Goal: Task Accomplishment & Management: Manage account settings

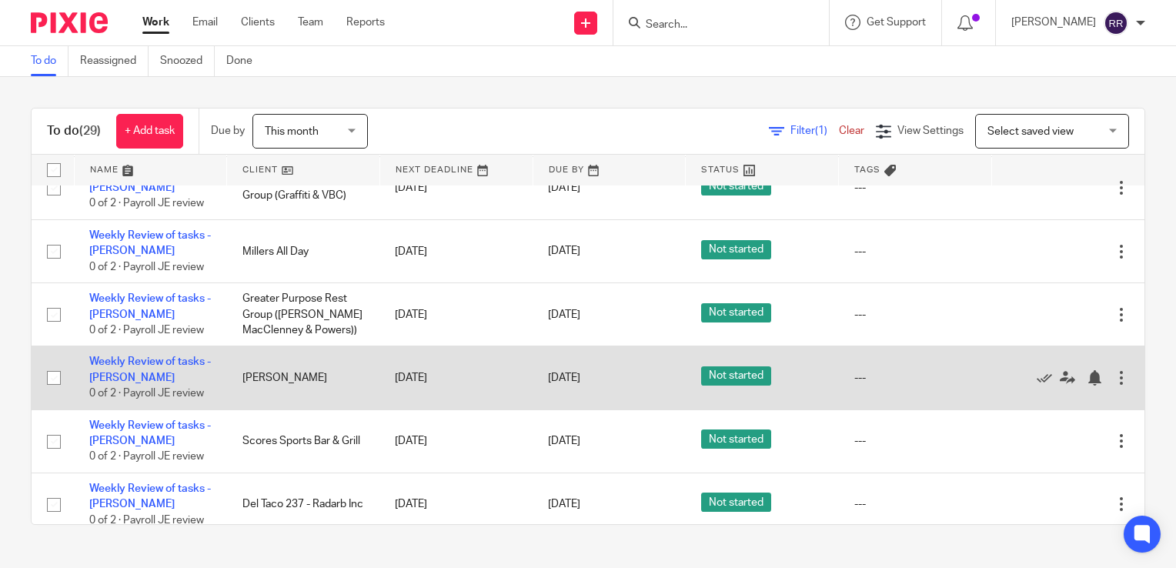
scroll to position [1589, 0]
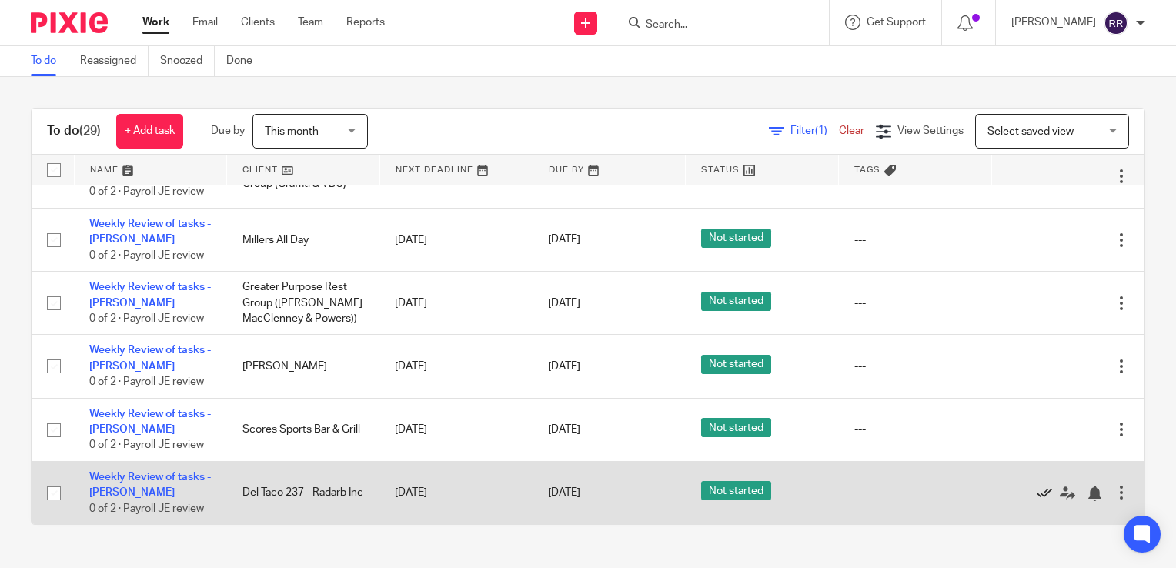
click at [1037, 493] on icon at bounding box center [1044, 493] width 15 height 15
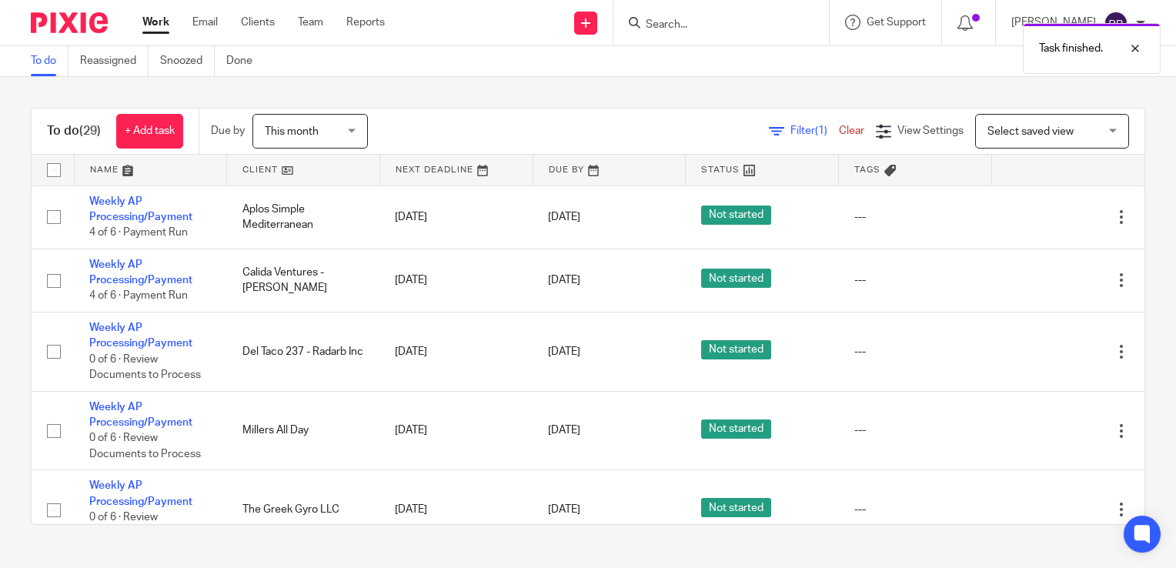
scroll to position [0, 0]
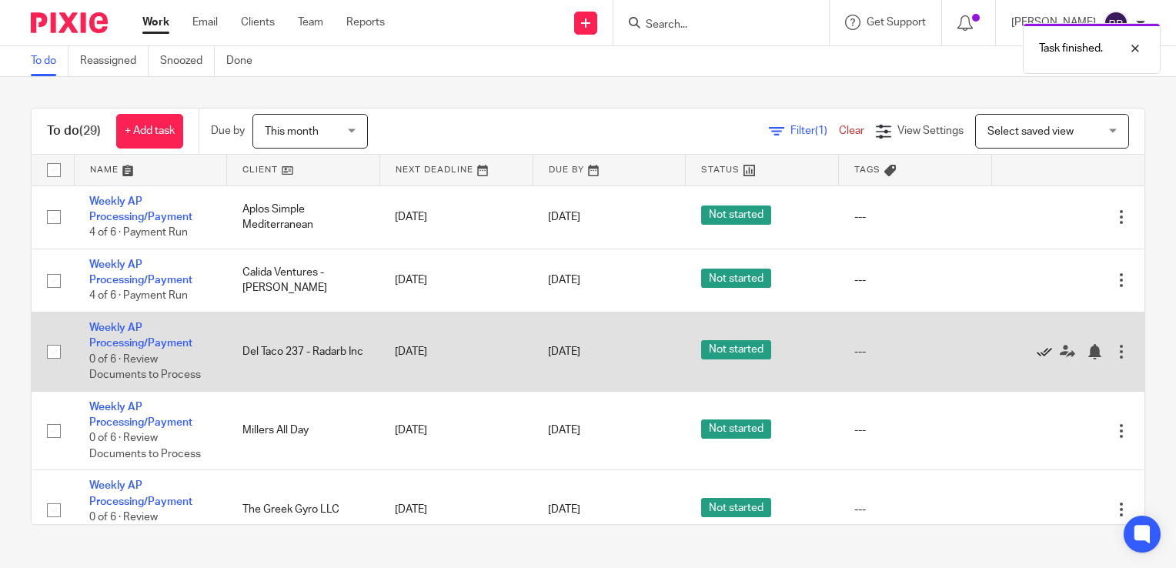
click at [1037, 347] on icon at bounding box center [1044, 351] width 15 height 15
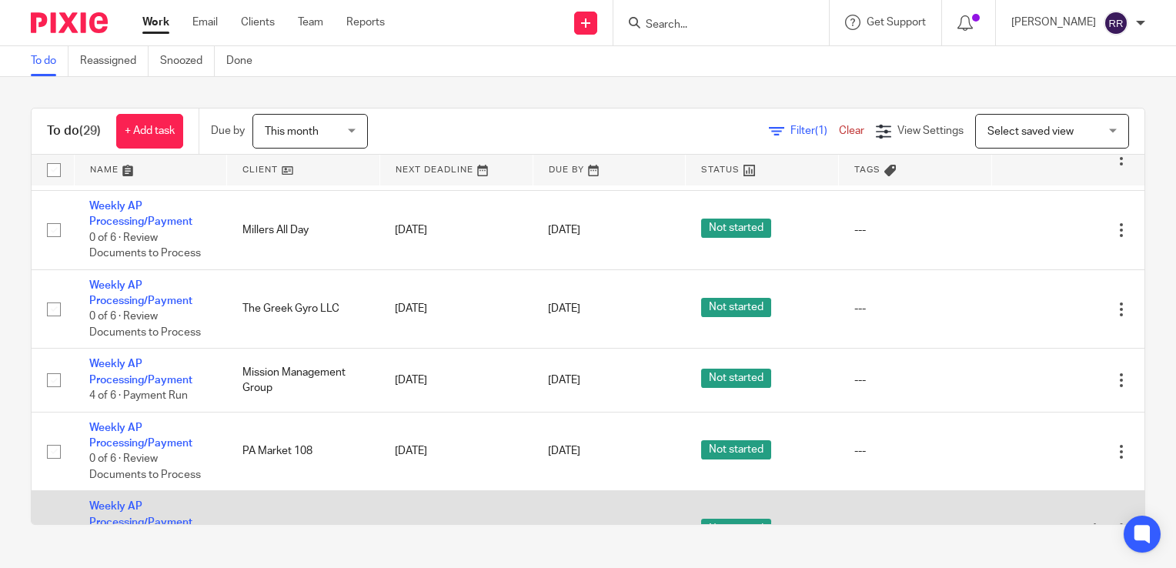
scroll to position [462, 0]
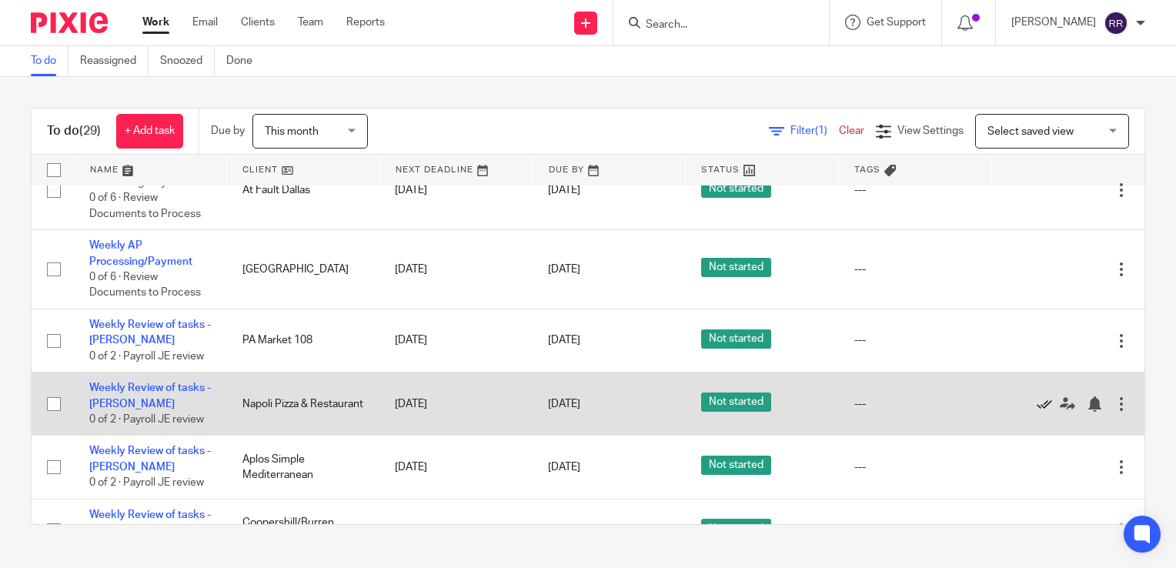
click at [1037, 404] on icon at bounding box center [1044, 403] width 15 height 15
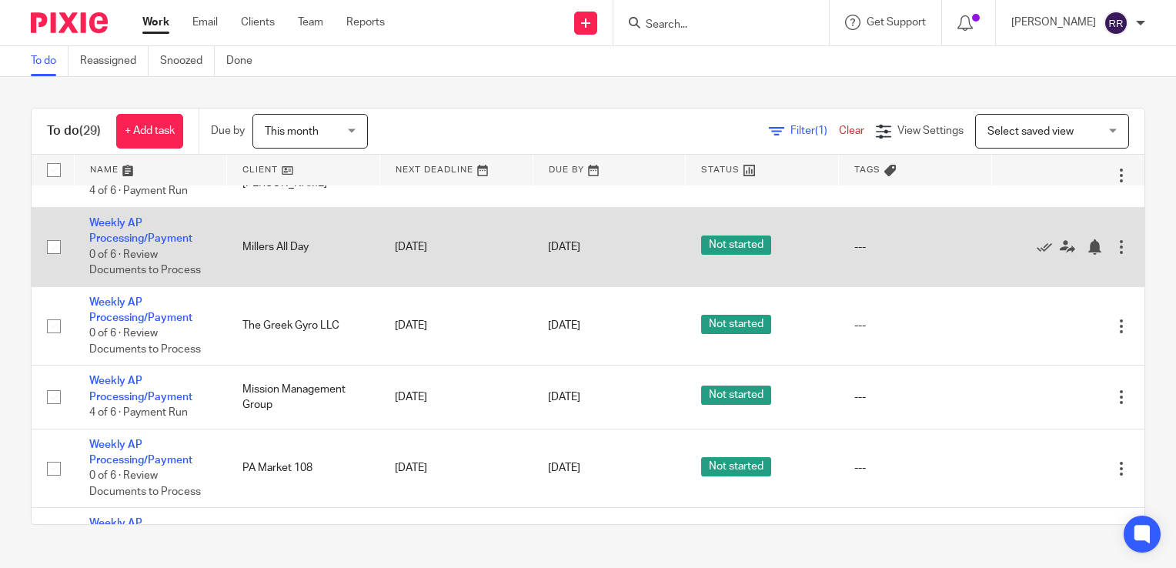
scroll to position [154, 0]
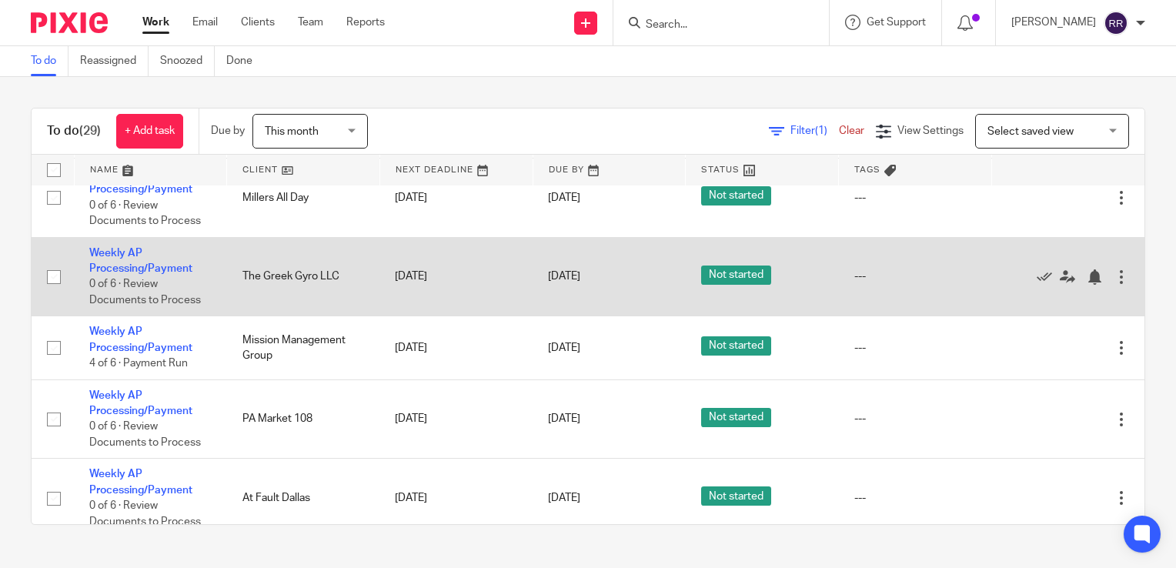
click at [1007, 279] on div at bounding box center [1060, 276] width 107 height 15
click at [1037, 279] on icon at bounding box center [1044, 276] width 15 height 15
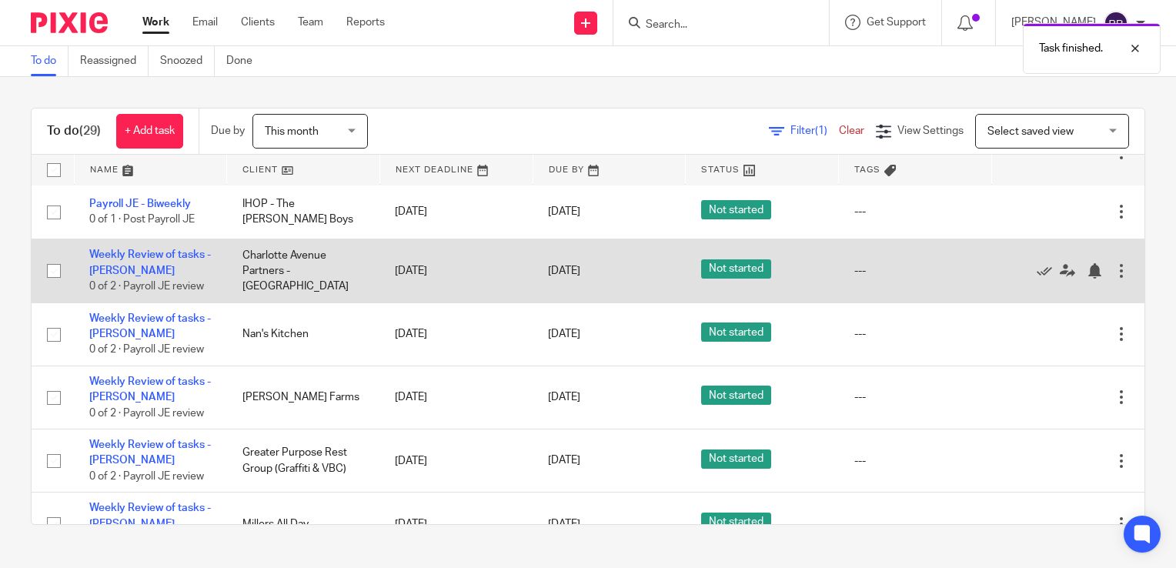
scroll to position [1078, 0]
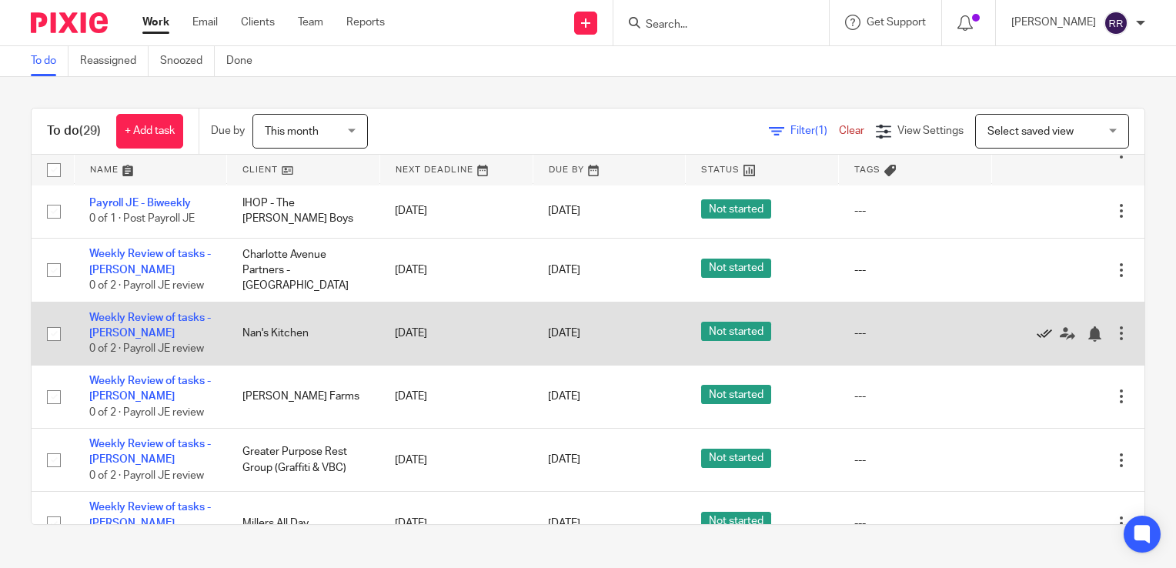
click at [1037, 336] on icon at bounding box center [1044, 333] width 15 height 15
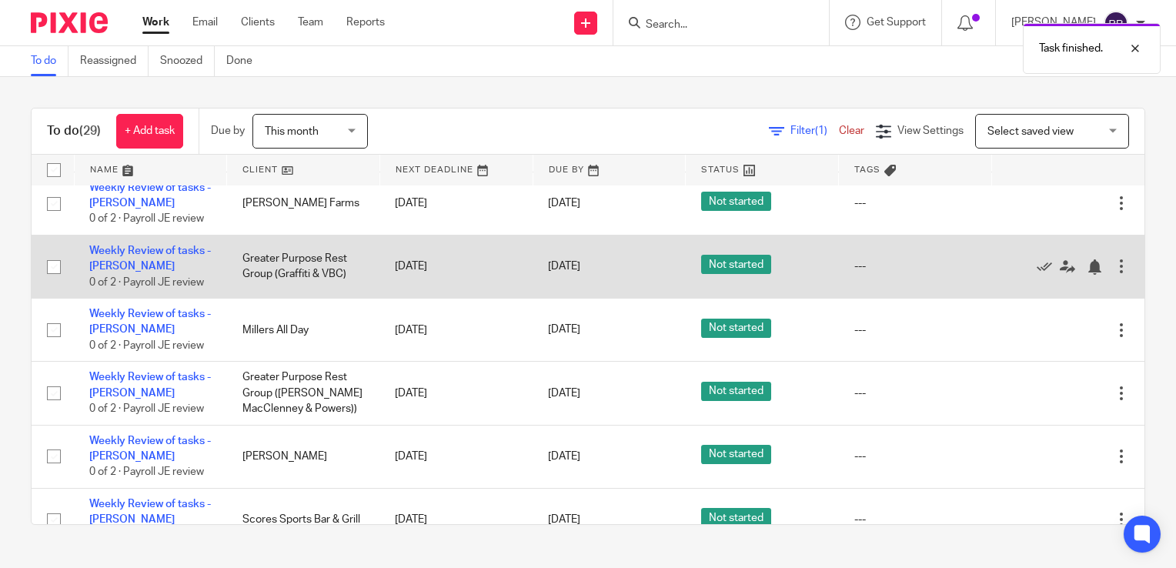
scroll to position [1232, 0]
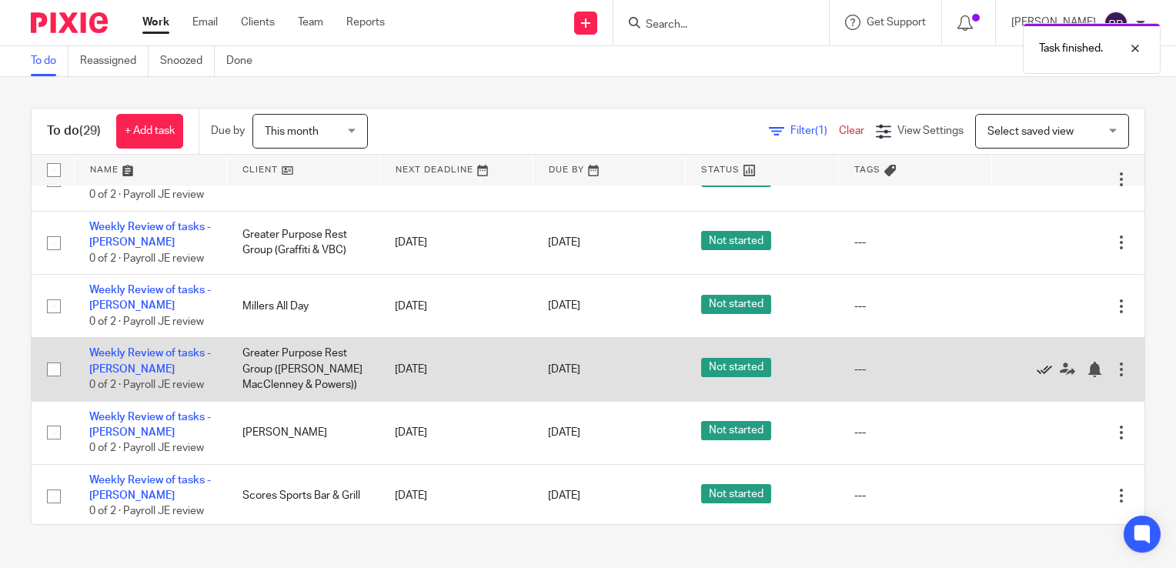
click at [1037, 373] on icon at bounding box center [1044, 369] width 15 height 15
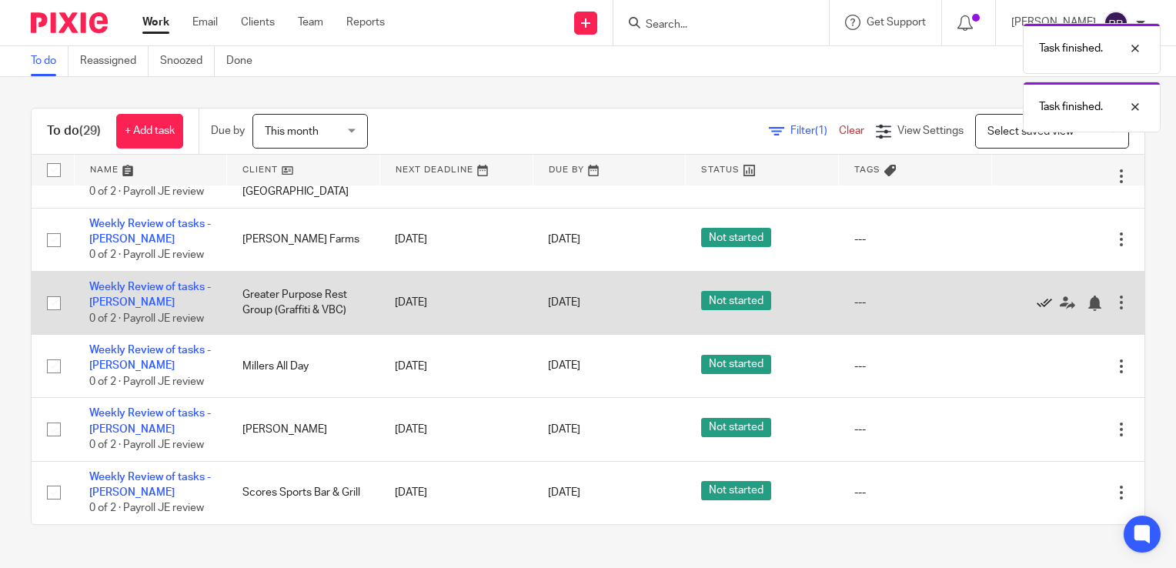
click at [1037, 309] on icon at bounding box center [1044, 303] width 15 height 15
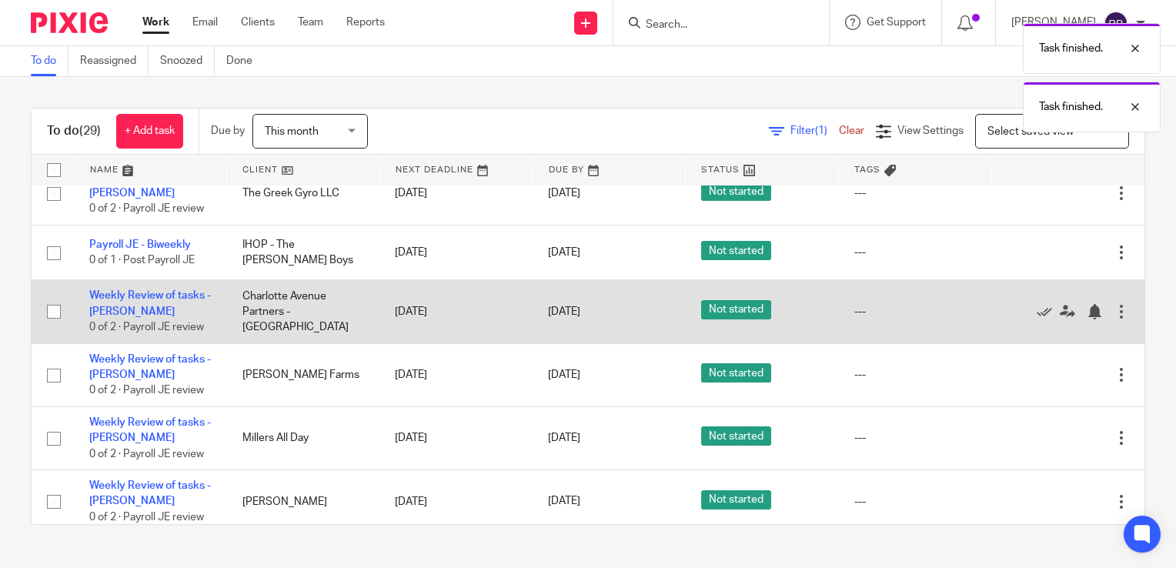
scroll to position [959, 0]
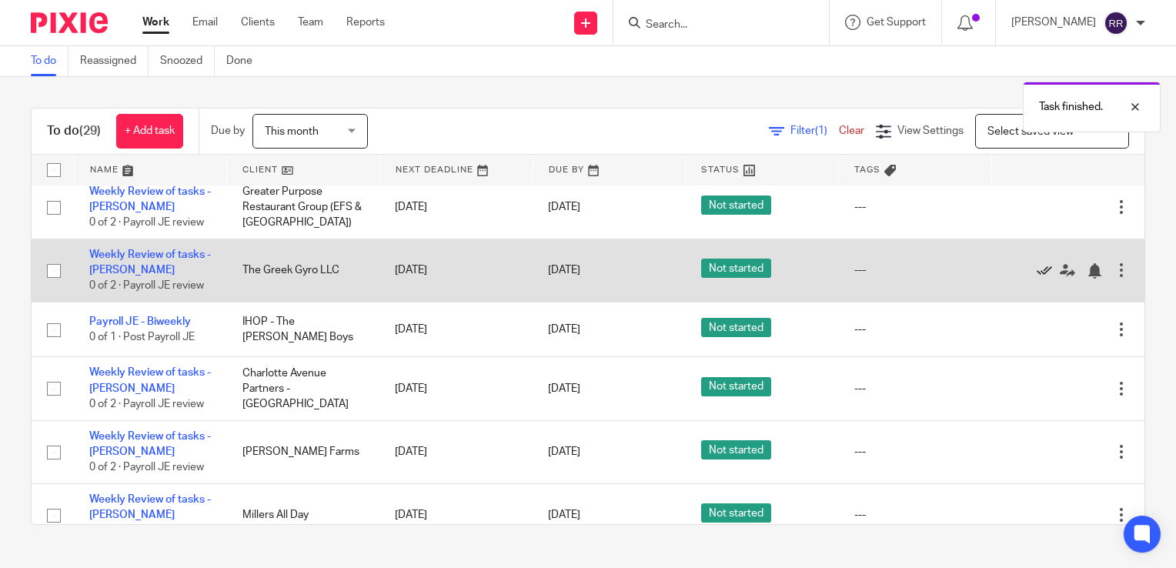
click at [1037, 276] on icon at bounding box center [1044, 270] width 15 height 15
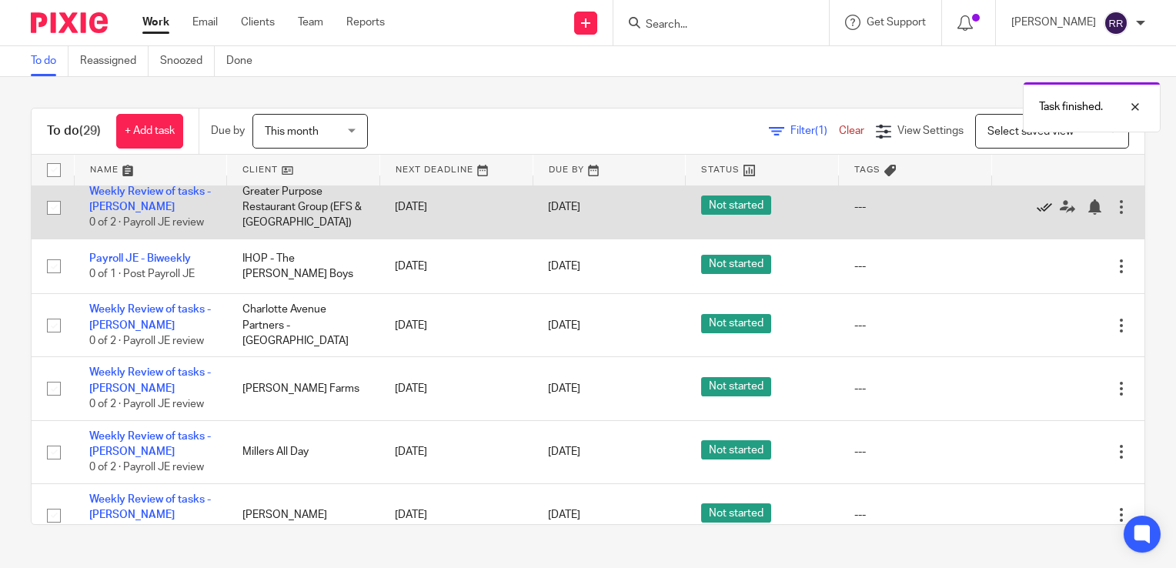
click at [1037, 215] on icon at bounding box center [1044, 206] width 15 height 15
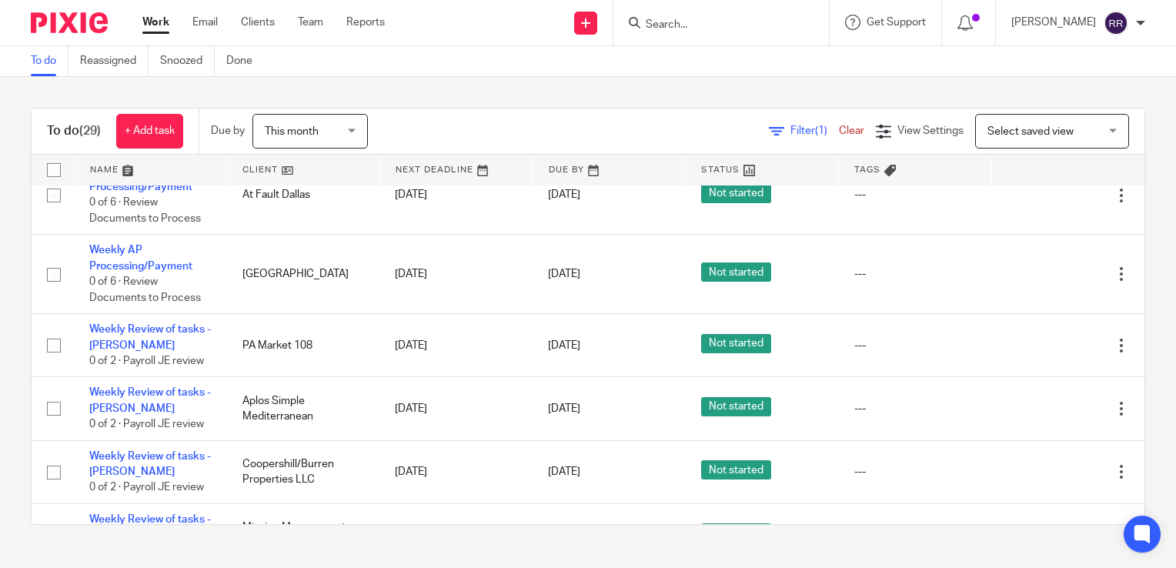
scroll to position [343, 0]
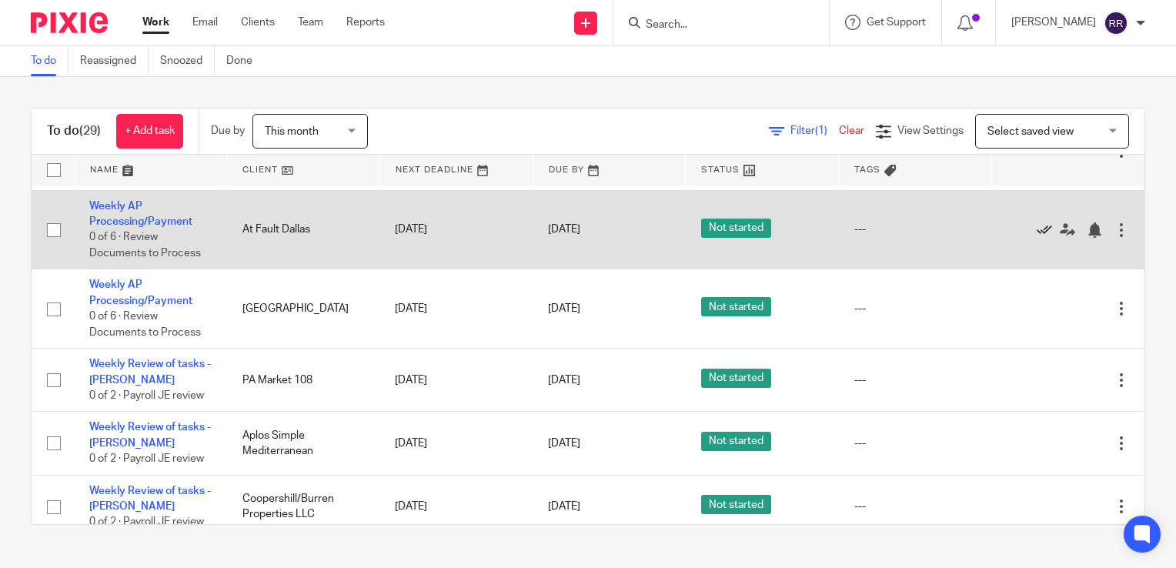
click at [1037, 231] on icon at bounding box center [1044, 229] width 15 height 15
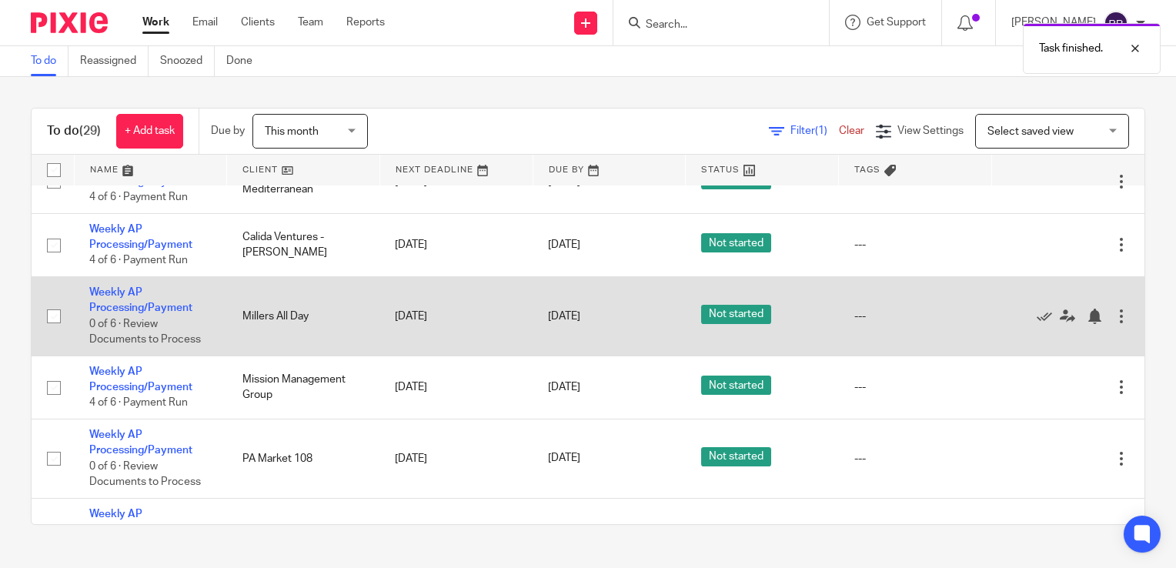
scroll to position [0, 0]
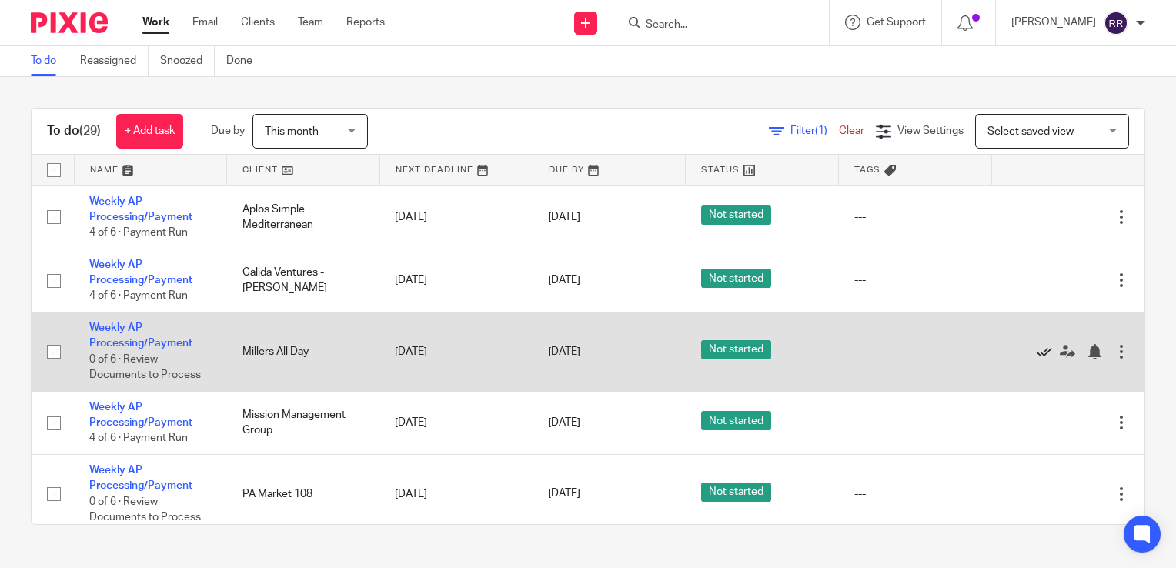
click at [1037, 349] on icon at bounding box center [1044, 351] width 15 height 15
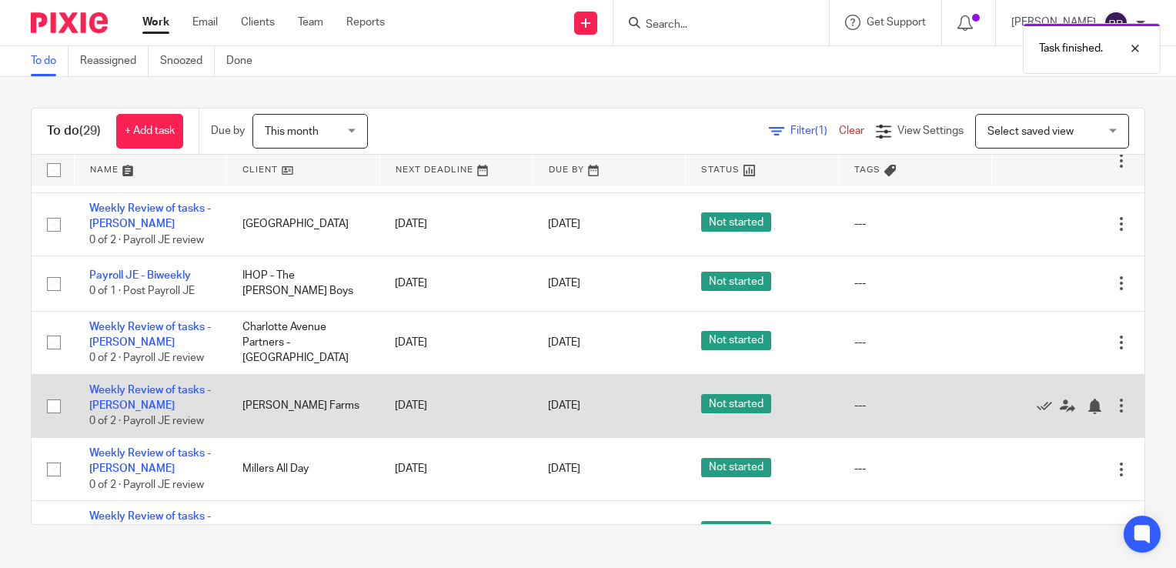
scroll to position [770, 0]
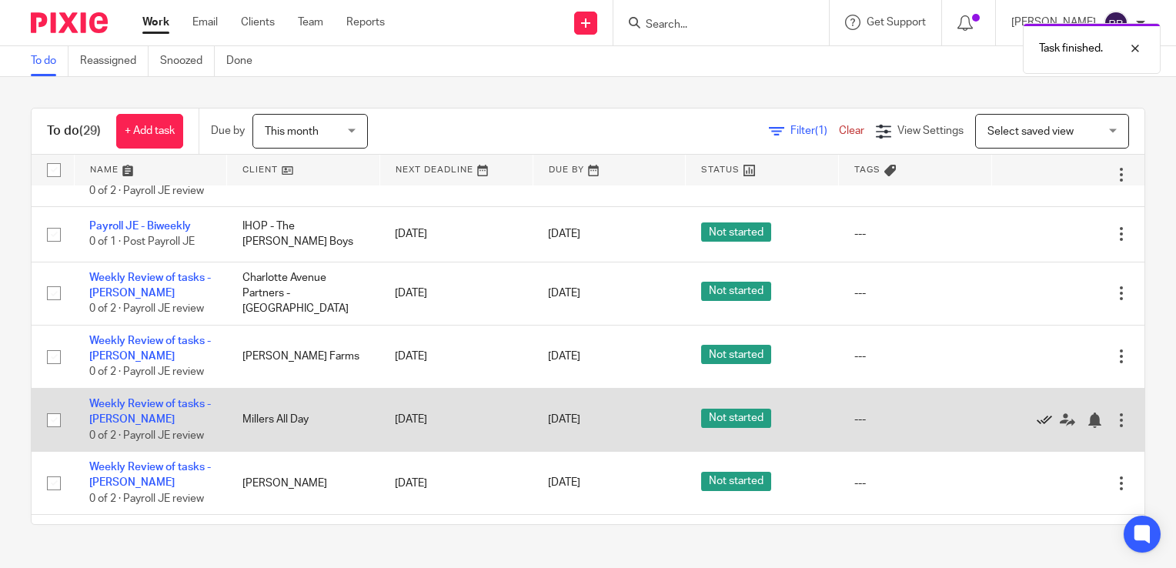
click at [1037, 421] on icon at bounding box center [1044, 420] width 15 height 15
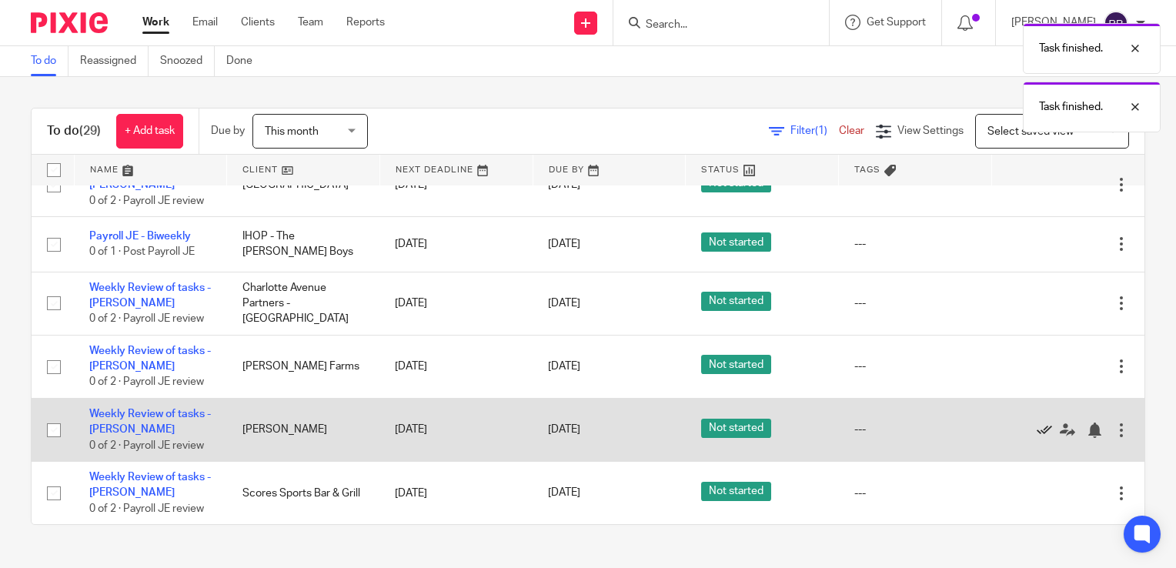
scroll to position [764, 0]
click at [1037, 428] on icon at bounding box center [1044, 430] width 15 height 15
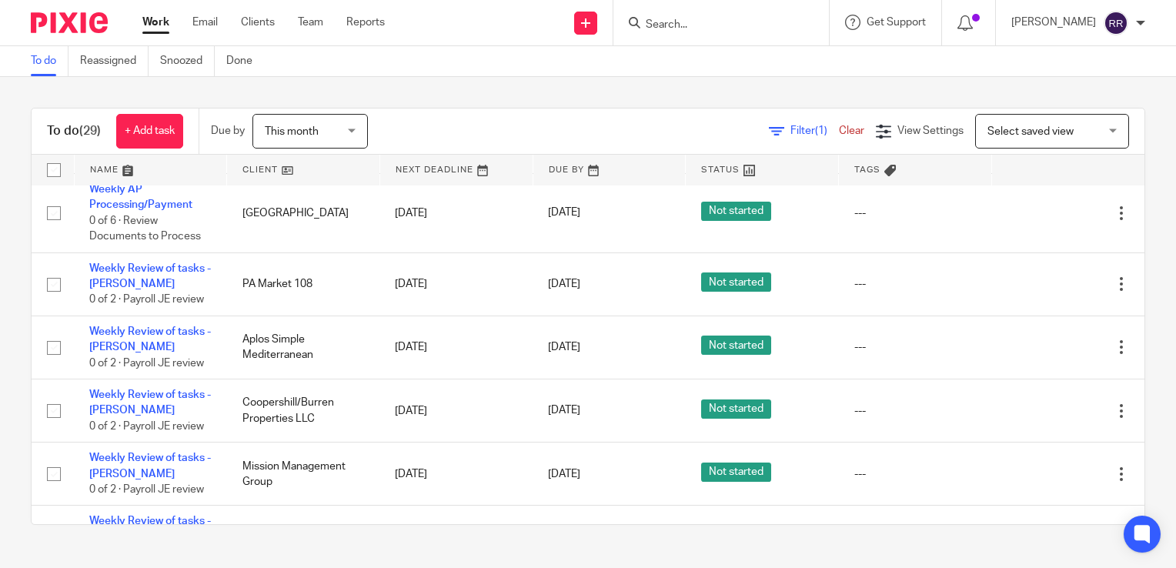
scroll to position [308, 0]
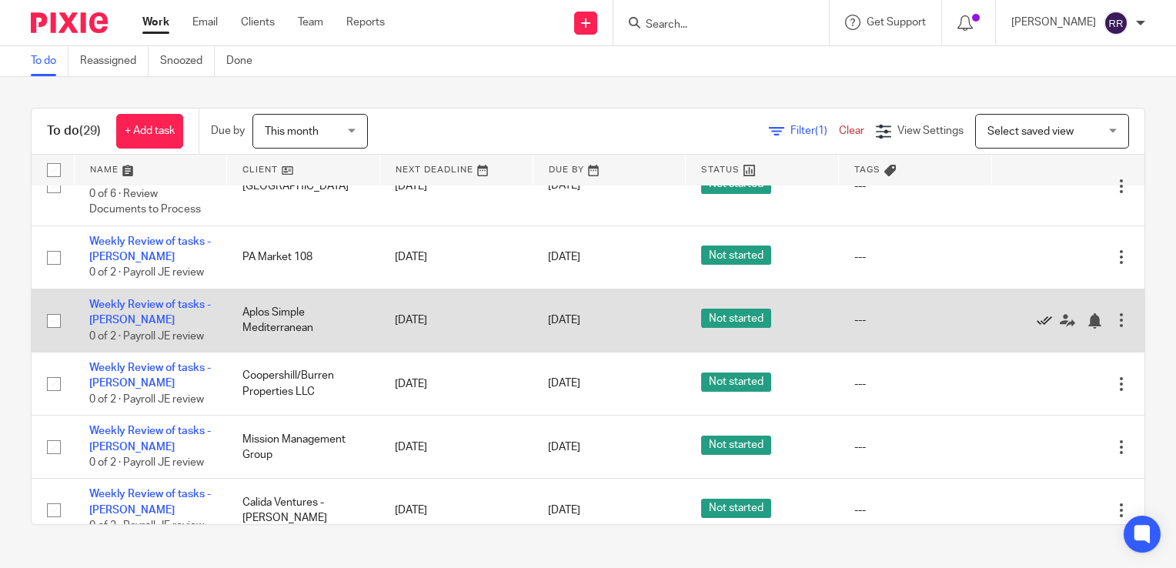
click at [1037, 321] on icon at bounding box center [1044, 320] width 15 height 15
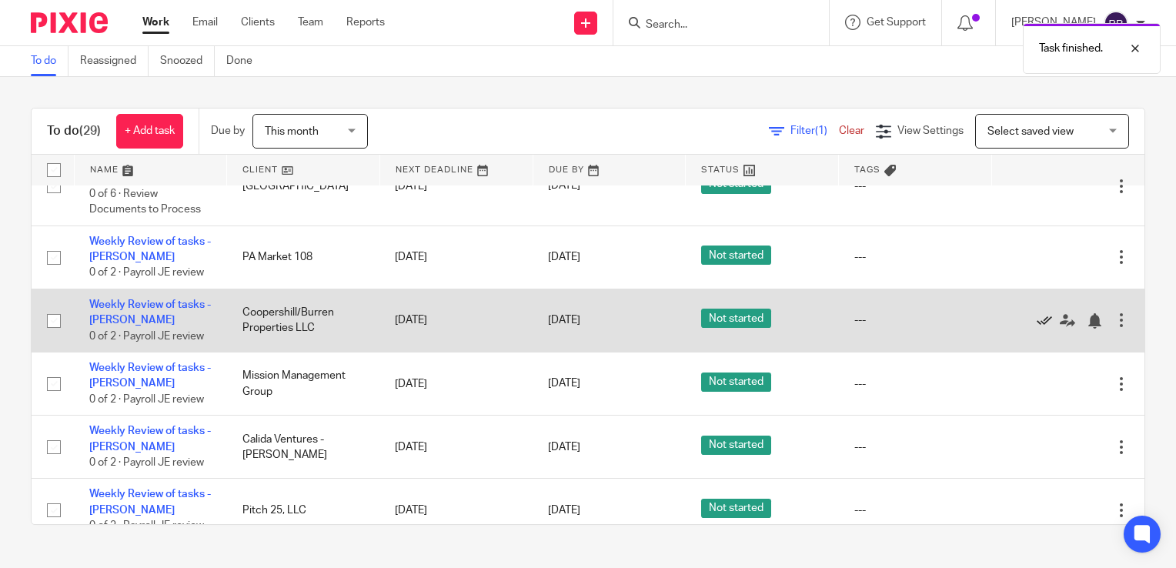
click at [1037, 321] on icon at bounding box center [1044, 320] width 15 height 15
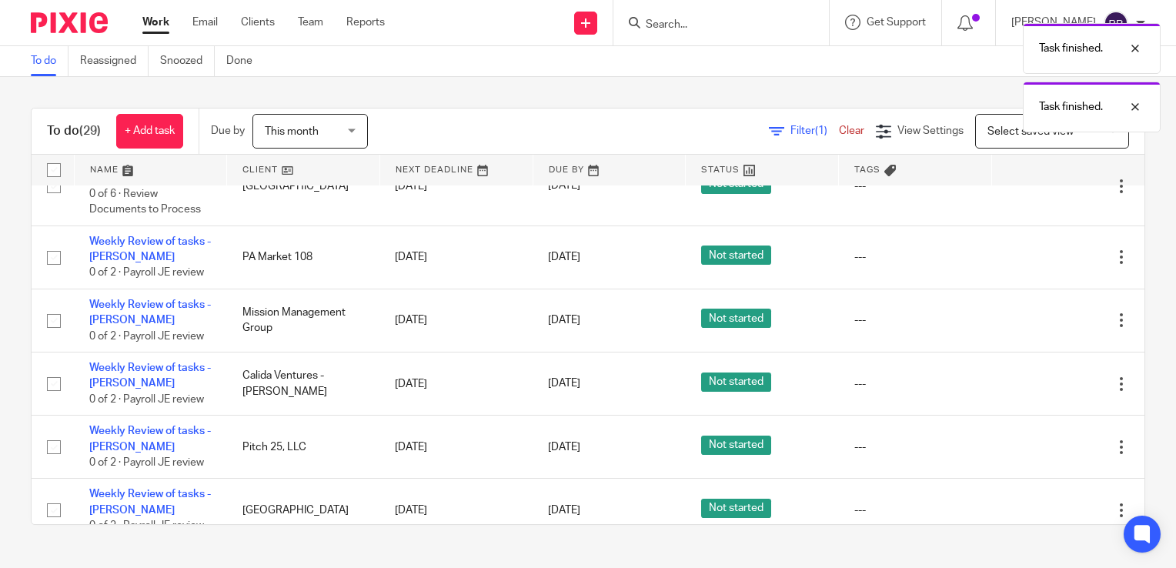
click at [1037, 321] on icon at bounding box center [1044, 320] width 15 height 15
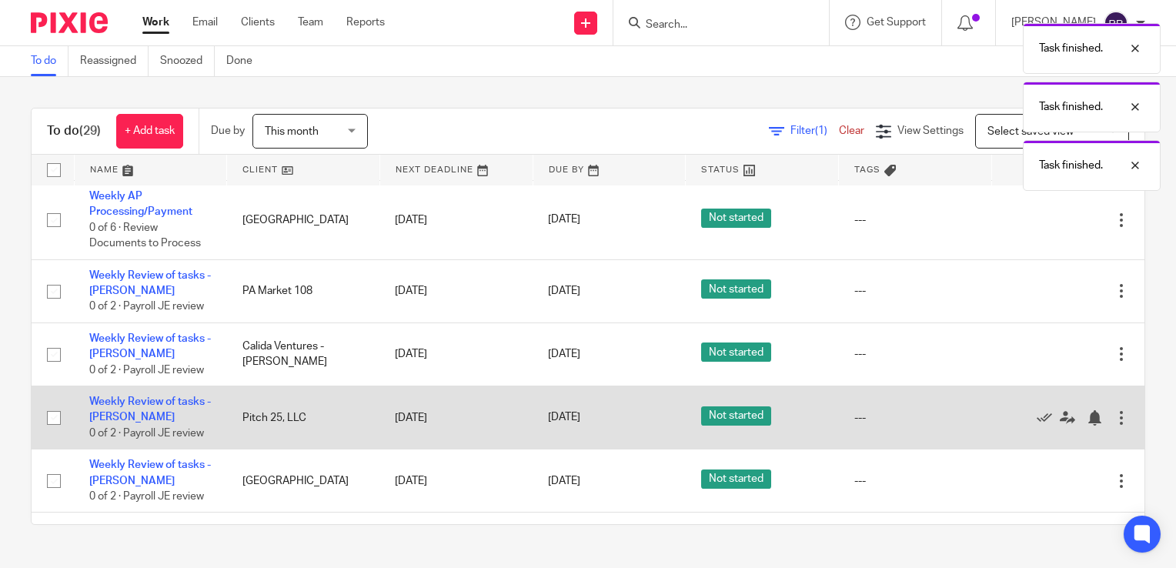
scroll to position [48, 0]
